Goal: Task Accomplishment & Management: Manage account settings

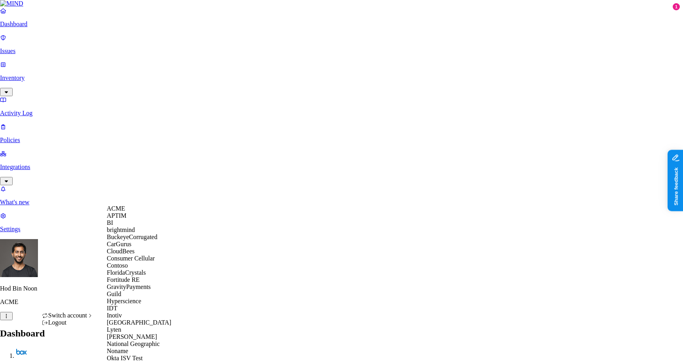
click at [125, 212] on span "ACME" at bounding box center [116, 208] width 18 height 7
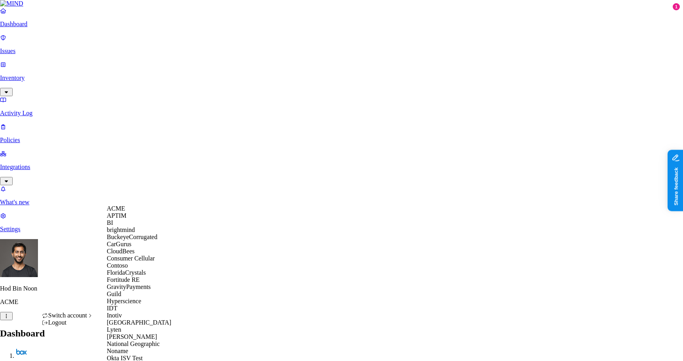
scroll to position [228, 0]
click at [138, 340] on span "National Geographic" at bounding box center [133, 343] width 53 height 7
